Goal: Transaction & Acquisition: Purchase product/service

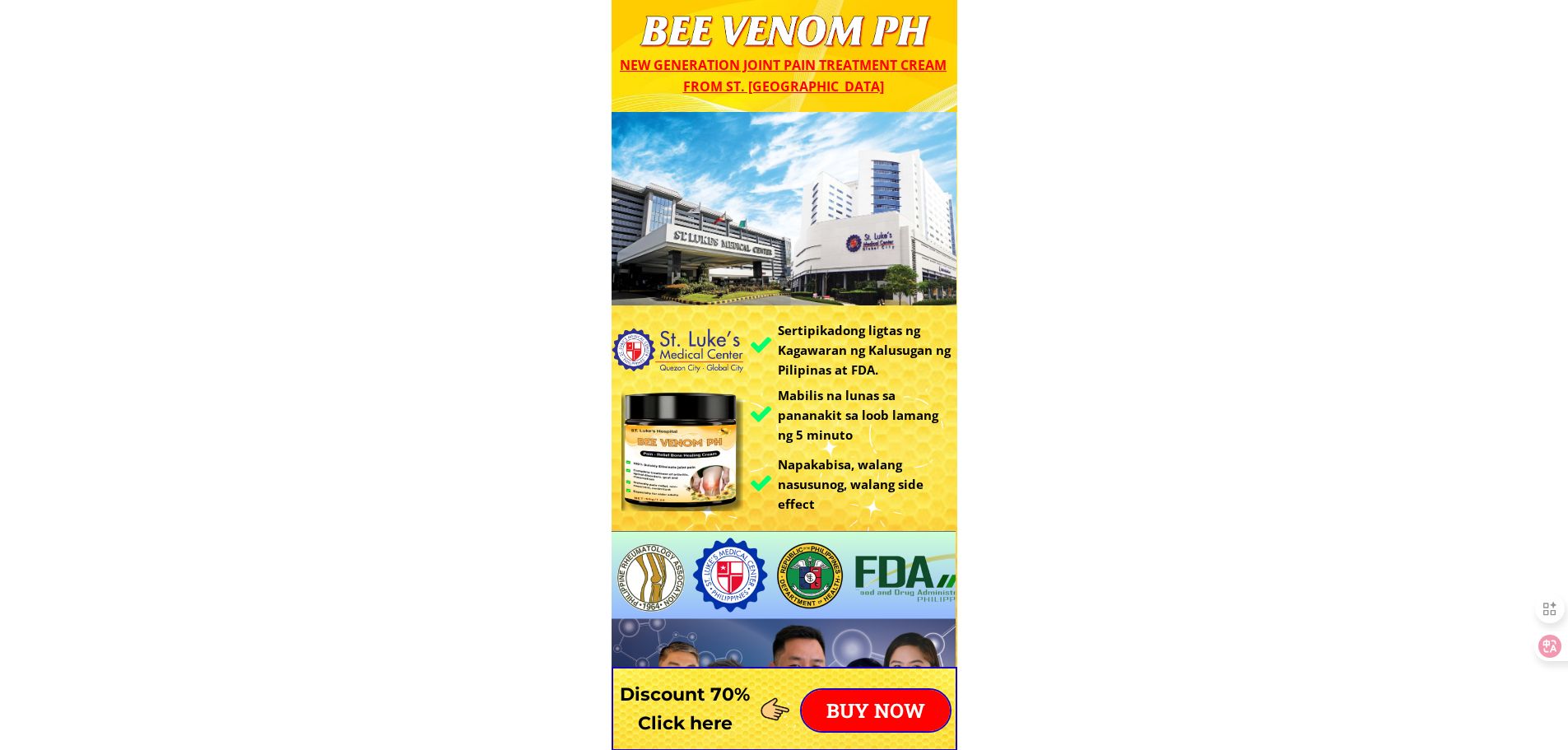
click at [869, 709] on p "BUY NOW" at bounding box center [876, 709] width 148 height 41
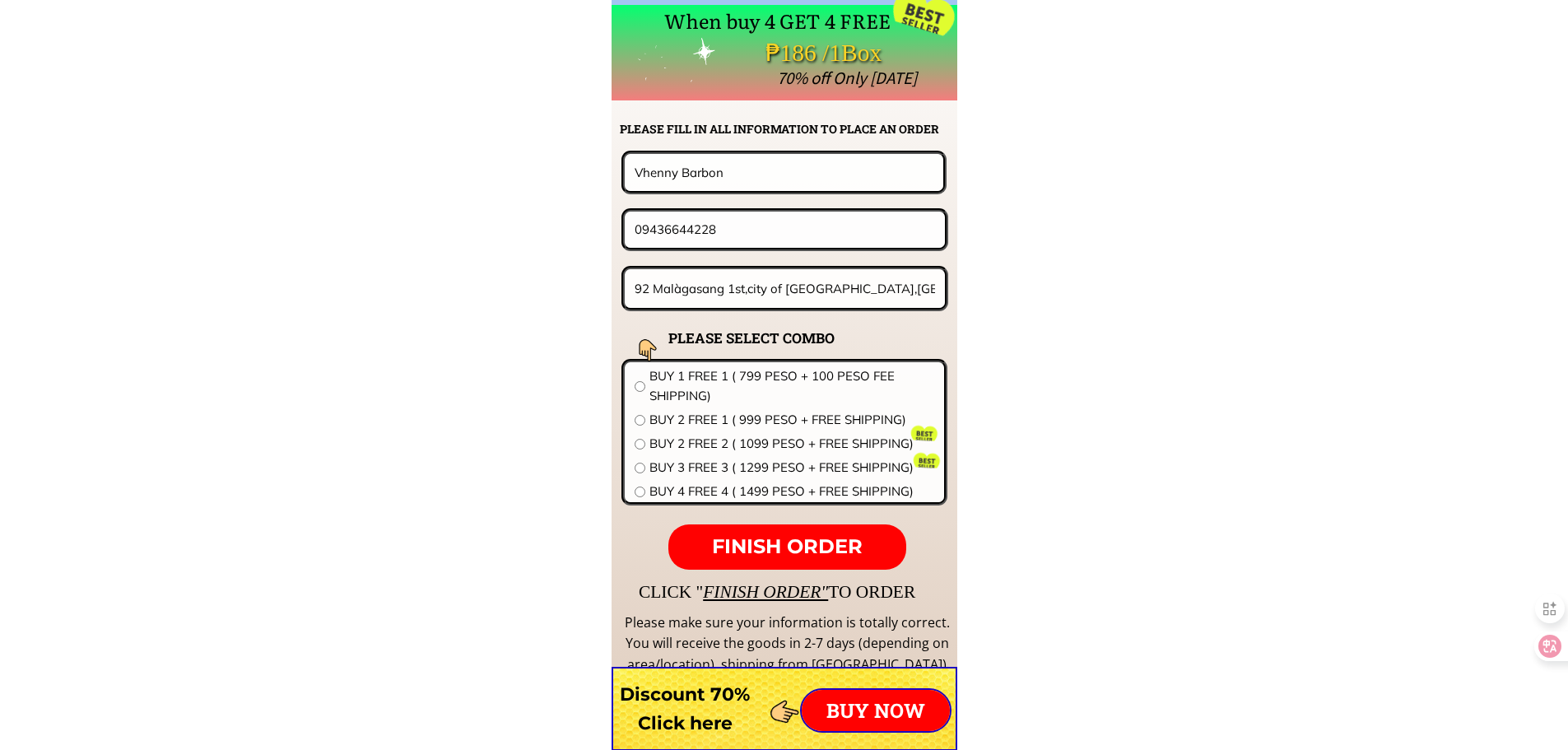
scroll to position [12913, 0]
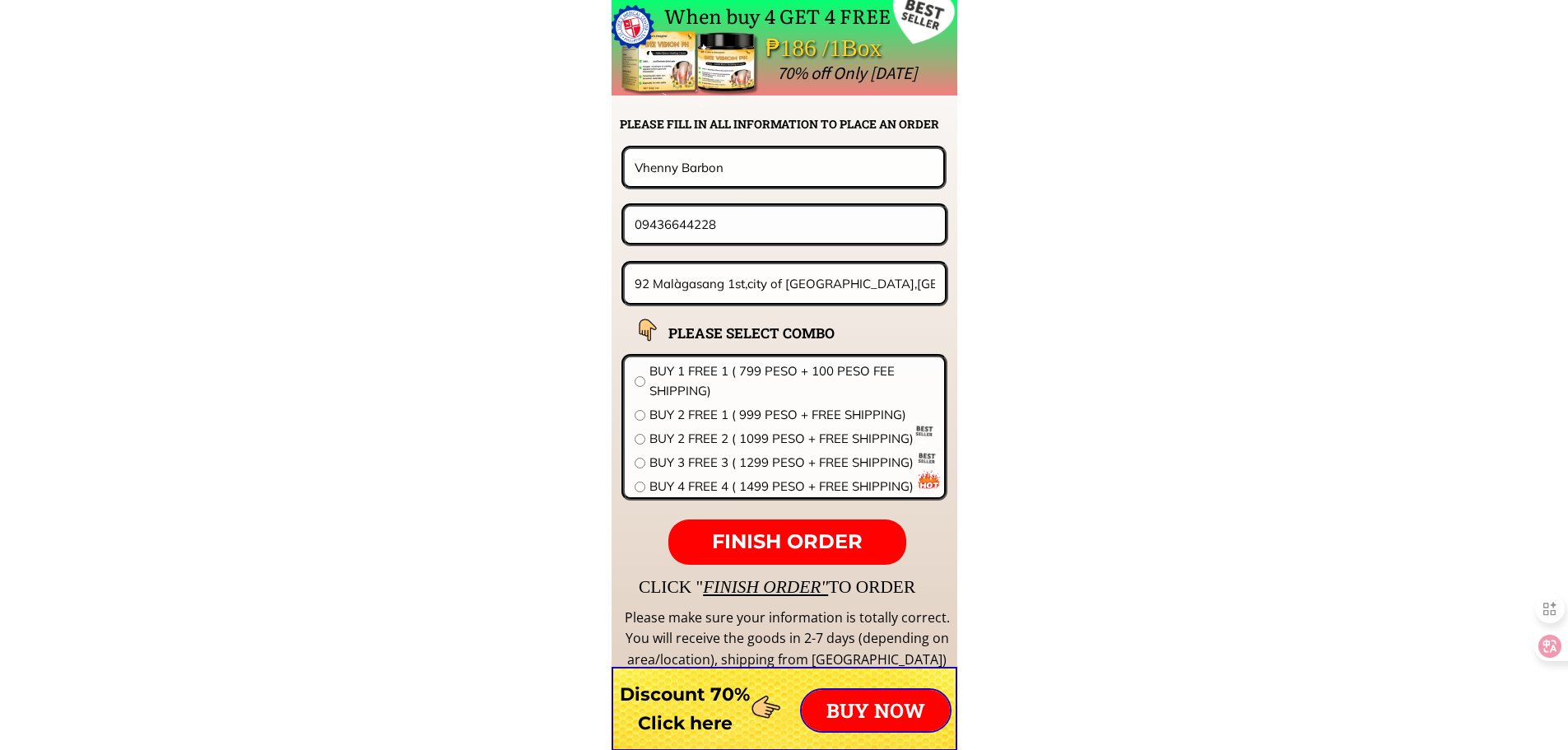
drag, startPoint x: 762, startPoint y: 167, endPoint x: 489, endPoint y: 167, distance: 273.0
paste input "Roberto Velasquez"
type input "Roberto Velasquez"
click at [773, 216] on input "09436644228" at bounding box center [784, 224] width 309 height 35
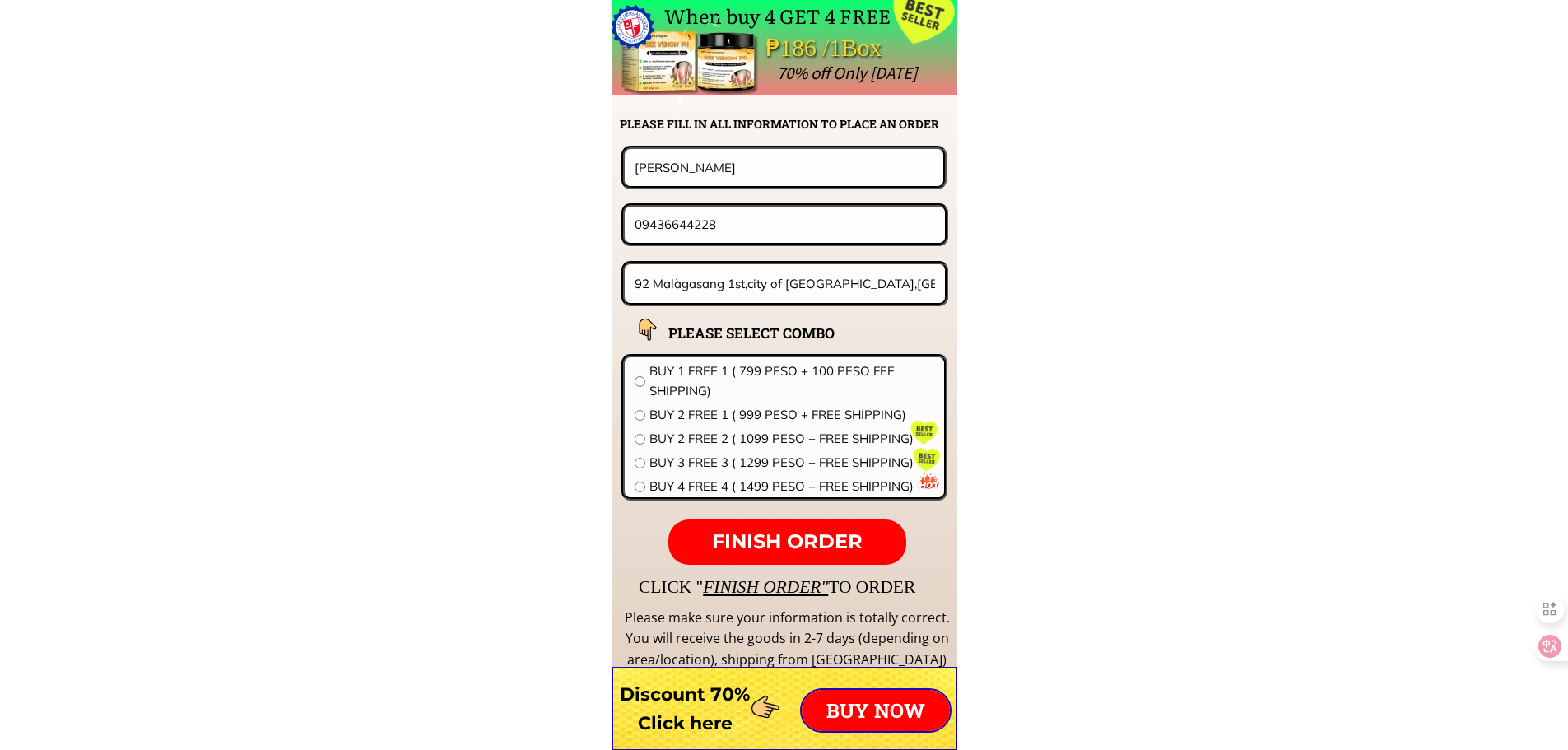
paste input "60-516-4802"
drag, startPoint x: 692, startPoint y: 227, endPoint x: 1067, endPoint y: 300, distance: 382.0
click at [692, 228] on input "0960-516-4802" at bounding box center [784, 224] width 309 height 35
type input "09605164802"
click at [791, 268] on input "92 Malàgasang 1st,city of [GEOGRAPHIC_DATA],[GEOGRAPHIC_DATA]" at bounding box center [785, 284] width 310 height 39
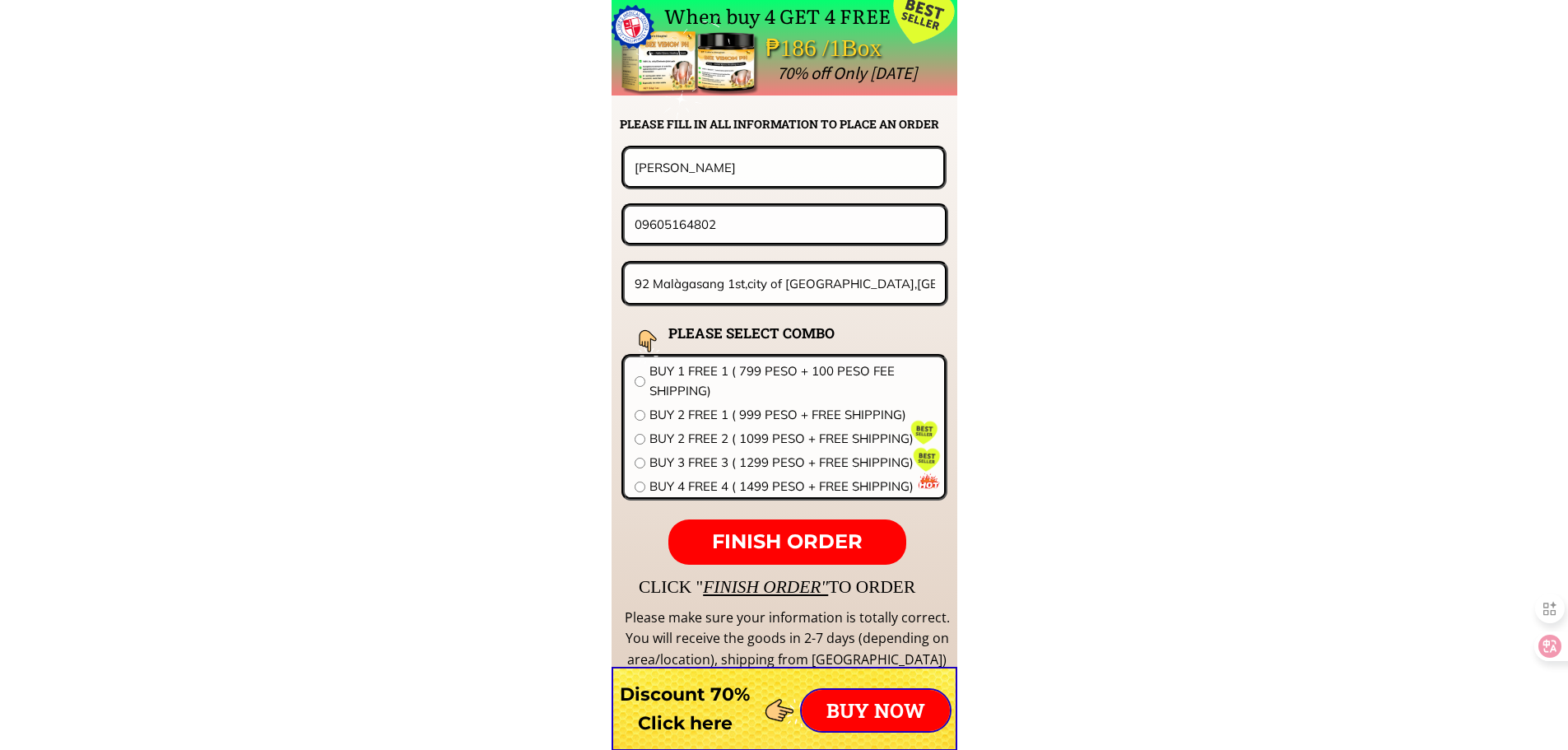
paste input "8 Sander St. GORDON Heights. Olongapo"
type input "8 Sander St. GORDON Heights. Olongapo"
drag, startPoint x: 713, startPoint y: 223, endPoint x: 530, endPoint y: 231, distance: 183.2
click at [751, 469] on span "BUY 3 FREE 3 ( 1299 PESO + FREE SHIPPING)" at bounding box center [792, 462] width 285 height 19
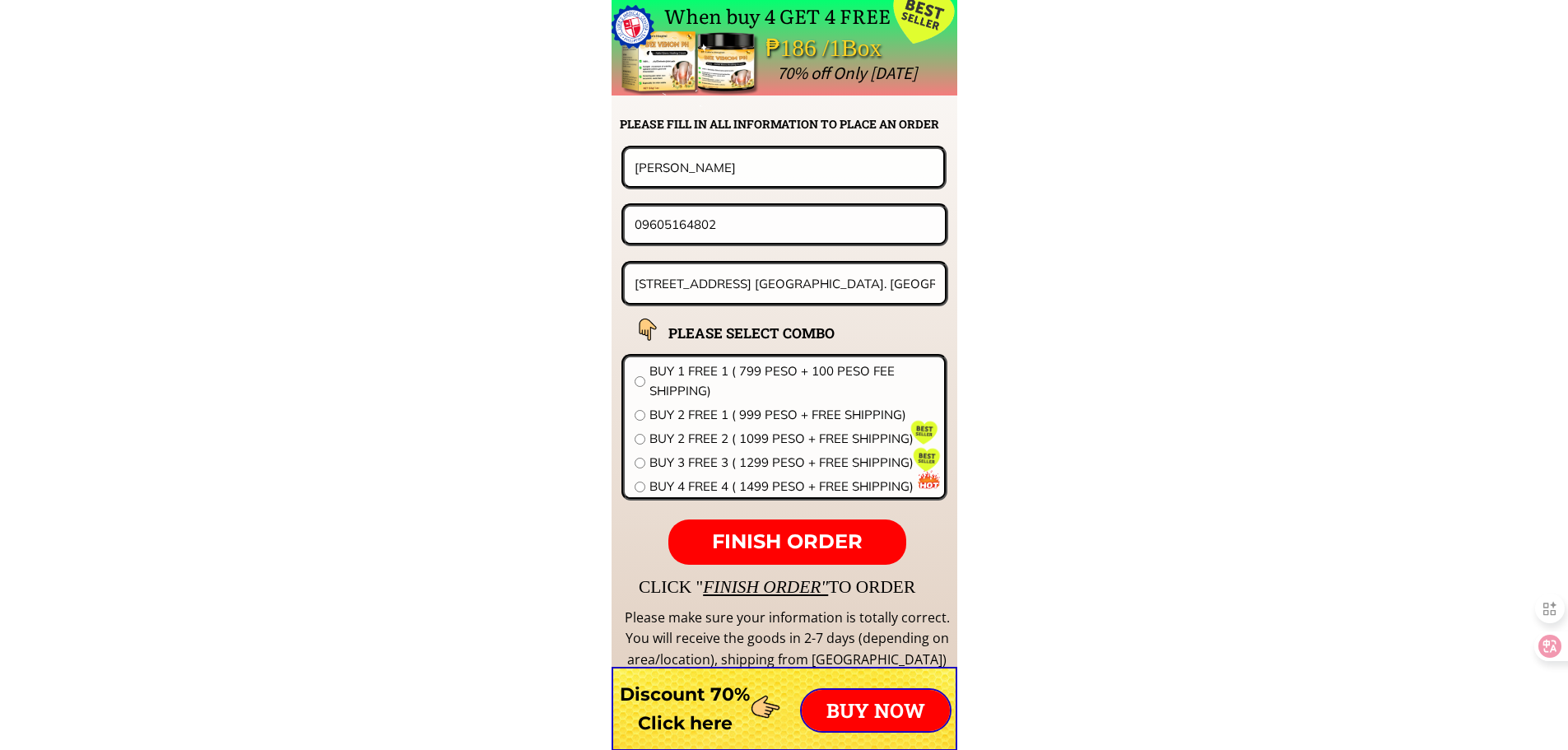
radio input "true"
click at [750, 481] on span "BUY 4 FREE 4 ( 1499 PESO + FREE SHIPPING)" at bounding box center [792, 486] width 285 height 19
radio input "true"
click at [778, 529] on p "FINISH ORDER" at bounding box center [786, 543] width 237 height 46
